Goal: Find specific page/section: Find specific page/section

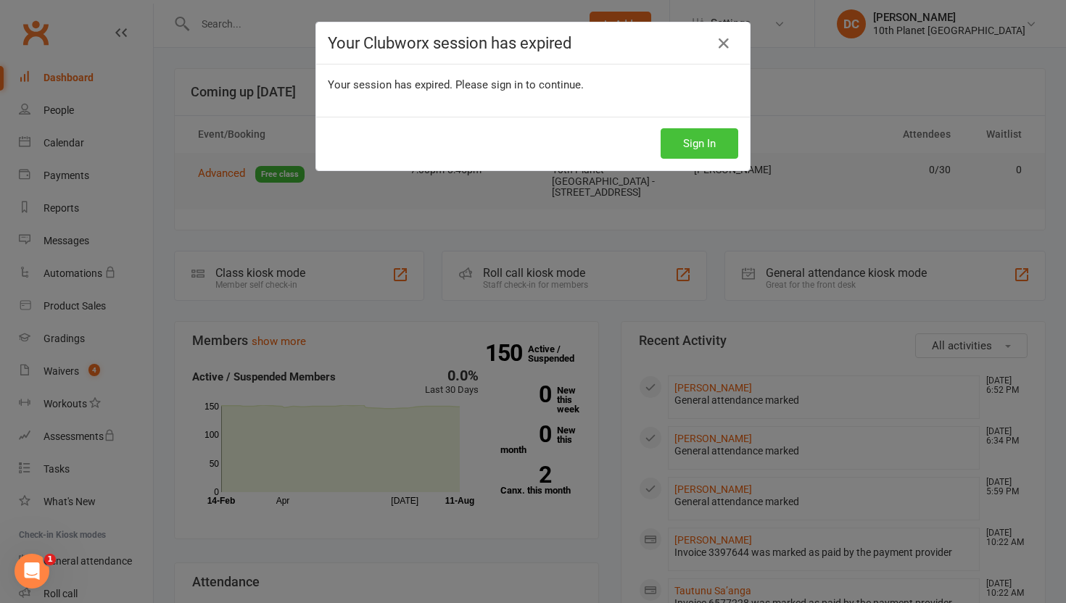
click at [696, 146] on button "Sign In" at bounding box center [700, 143] width 78 height 30
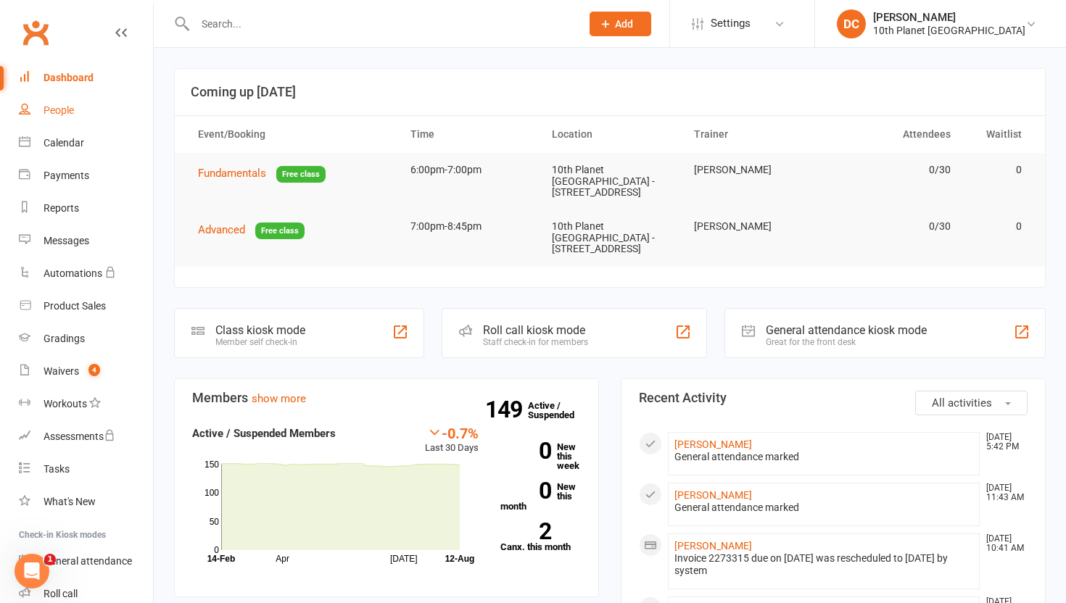
click at [67, 106] on div "People" at bounding box center [59, 110] width 30 height 12
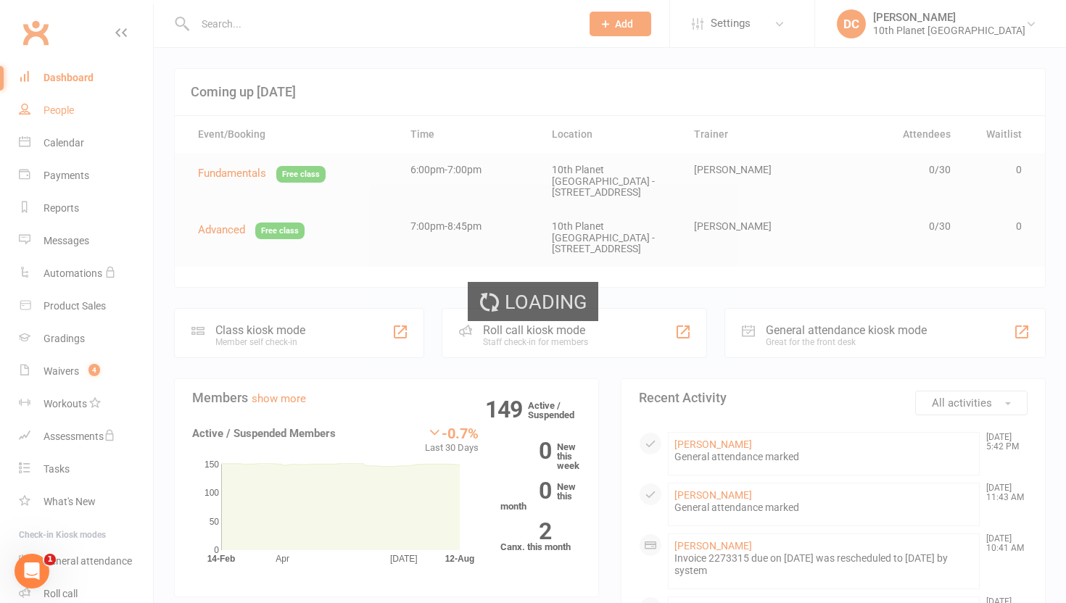
select select "100"
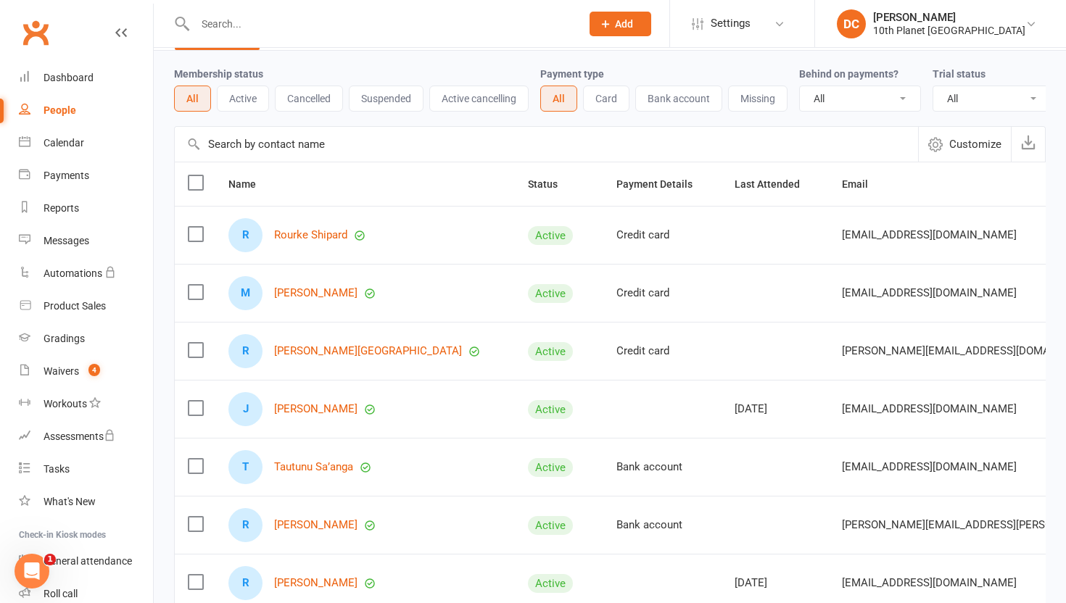
scroll to position [50, 0]
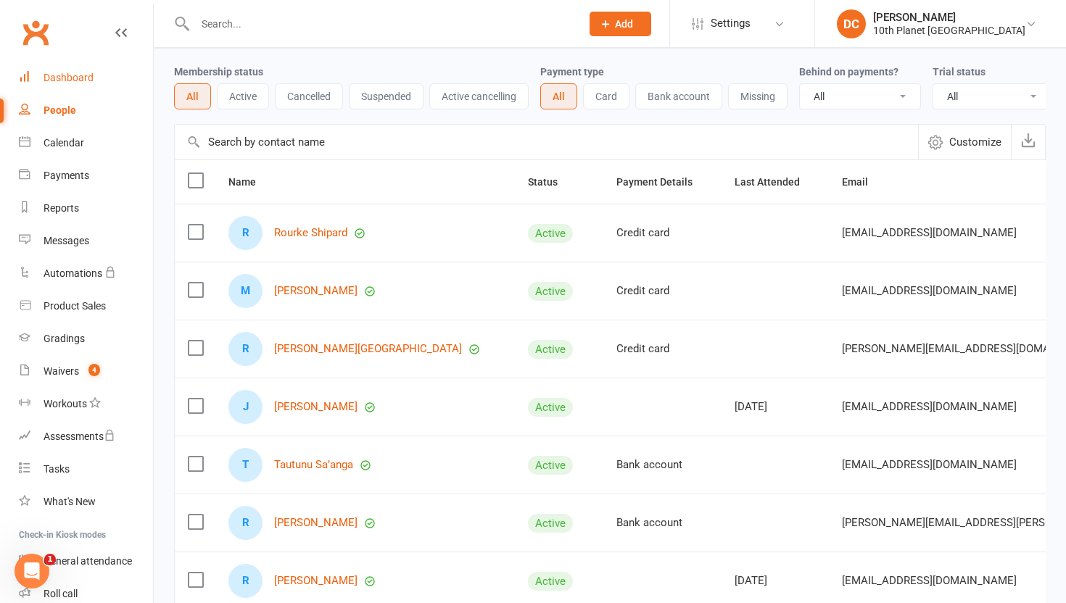
click at [76, 82] on div "Dashboard" at bounding box center [69, 78] width 50 height 12
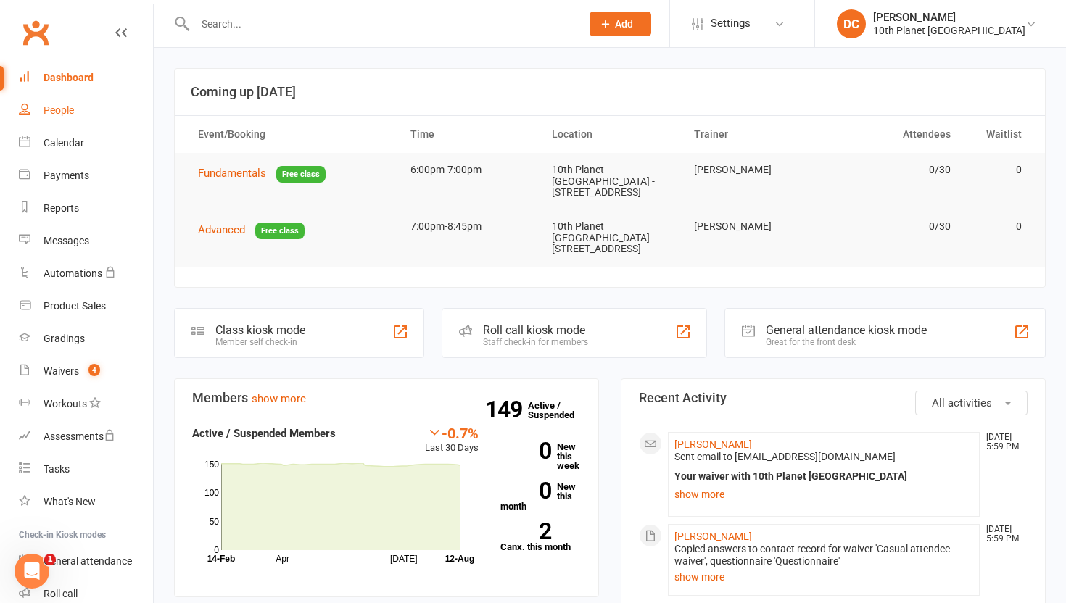
click at [80, 107] on link "People" at bounding box center [86, 110] width 134 height 33
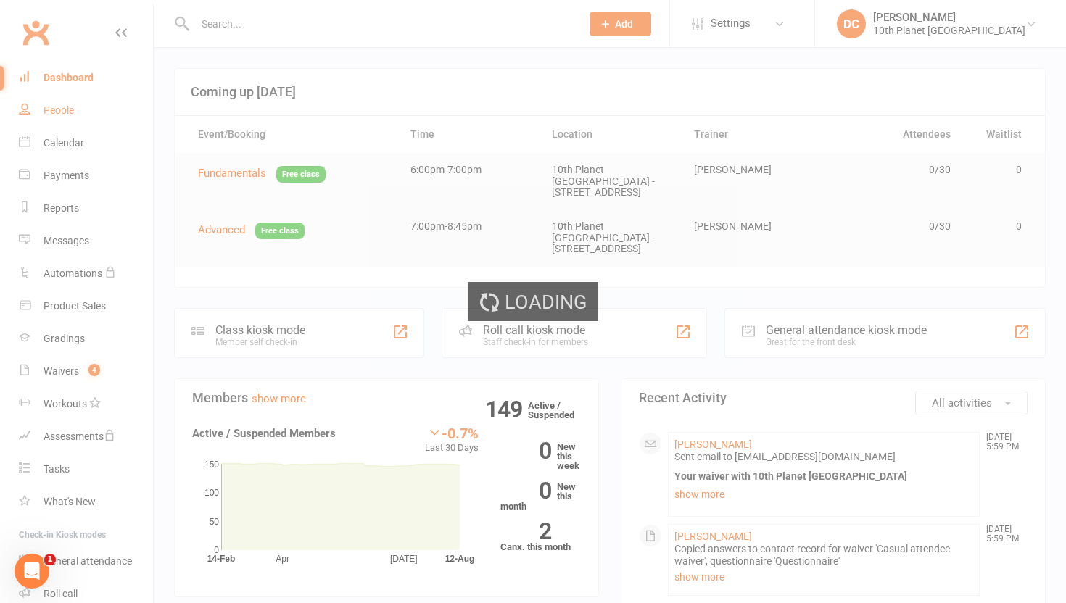
select select "100"
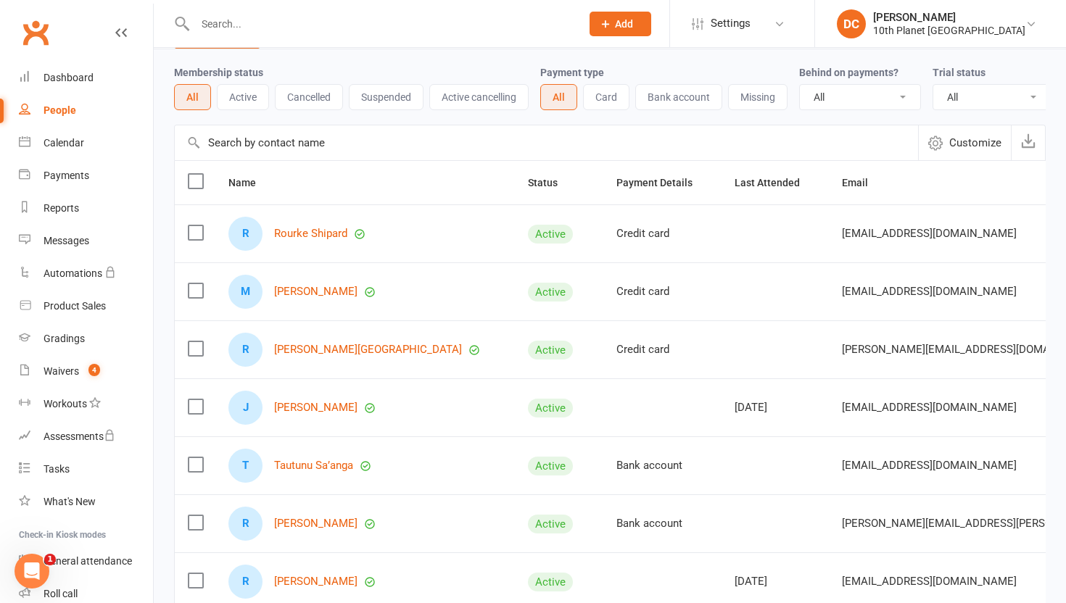
scroll to position [53, 0]
